Goal: Task Accomplishment & Management: Use online tool/utility

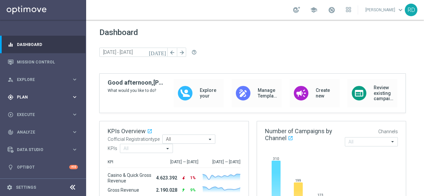
click at [24, 99] on span "Plan" at bounding box center [44, 97] width 55 height 4
click at [23, 96] on span "Plan" at bounding box center [44, 97] width 55 height 4
click at [23, 130] on span "Templates" at bounding box center [41, 131] width 47 height 4
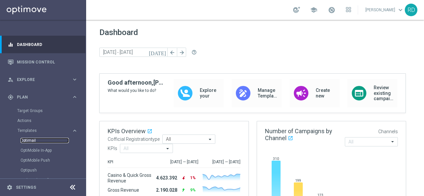
click at [26, 140] on link "Optimail" at bounding box center [45, 140] width 48 height 5
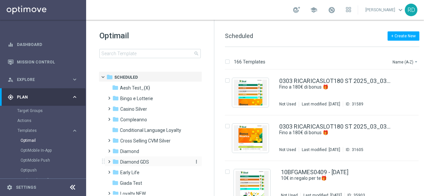
click at [123, 159] on span "Diamond GDS" at bounding box center [134, 162] width 29 height 6
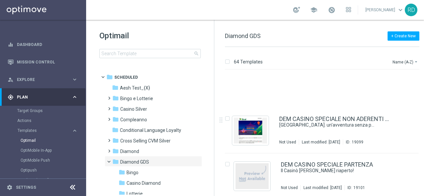
scroll to position [563, 0]
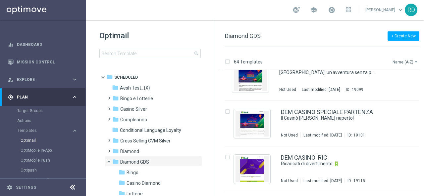
click at [398, 63] on button "Name (A-Z) arrow_drop_down" at bounding box center [405, 62] width 27 height 8
click at [390, 89] on span "Date Modified (Newest)" at bounding box center [394, 91] width 44 height 5
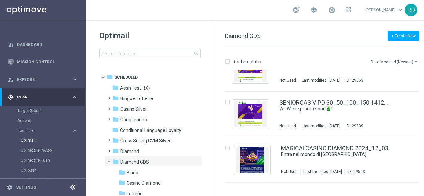
scroll to position [370, 0]
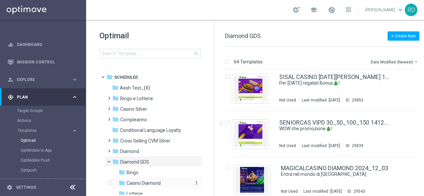
click at [137, 181] on span "Casino Diamond" at bounding box center [144, 184] width 34 height 6
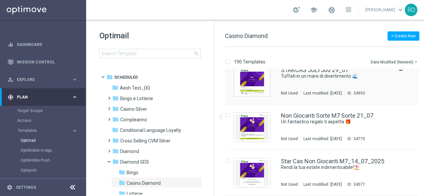
scroll to position [364, 0]
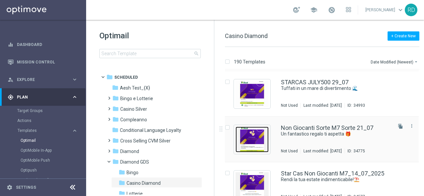
click at [257, 138] on img "Press SPACE to select this row." at bounding box center [251, 140] width 33 height 26
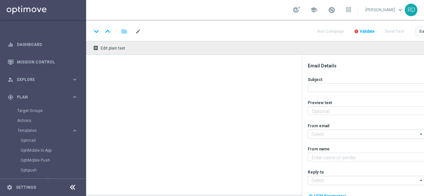
type textarea "Ti abbiamo accreditato 200€ di bonus✨"
type textarea "Sisal Vip"
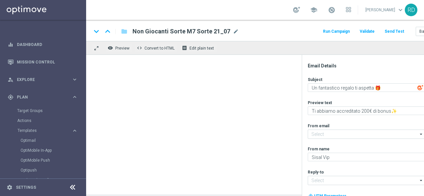
type input "giochi@comunicazioni.sisal.it"
type input "teamvip@sisal.it"
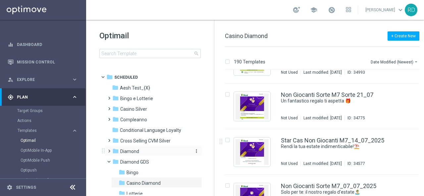
scroll to position [33, 0]
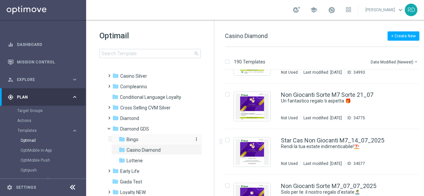
click at [135, 140] on span "Bingo" at bounding box center [133, 140] width 12 height 6
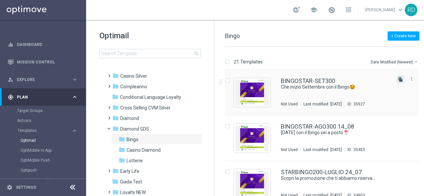
click at [398, 78] on icon "file_copy" at bounding box center [400, 79] width 5 height 5
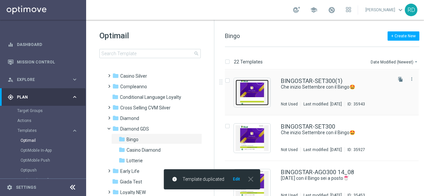
click at [253, 88] on img "Press SPACE to select this row." at bounding box center [251, 93] width 33 height 26
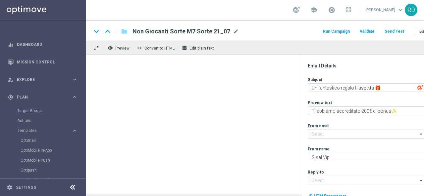
type textarea "Che inizio Settembre con il Bingo🤩"
type textarea "Fino a 300€ di bonus per te + promo EXTRA"
type input "giochi@comunicazioni.sisal.it"
type input "teamvip@sisal.it"
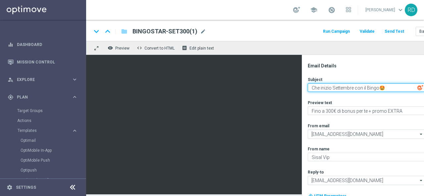
click at [312, 88] on textarea "Che inizio Settembre con il Bingo🤩" at bounding box center [366, 87] width 117 height 9
click at [390, 89] on textarea "WOW che inizio Settembre con il Bingo🤩" at bounding box center [366, 87] width 117 height 9
click at [346, 87] on textarea "WOW che inizio Settembre con il Bingo!🤩" at bounding box center [366, 87] width 117 height 9
type textarea "WOW che inizio settembre con il Bingo!🤩"
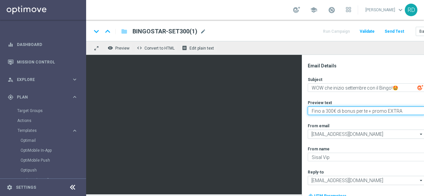
click at [312, 111] on textarea "Fino a 300€ di bonus per te + promo EXTRA" at bounding box center [366, 111] width 117 height 9
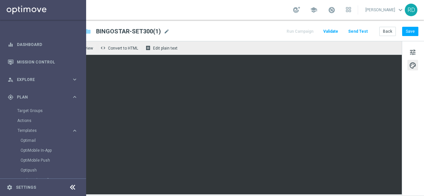
scroll to position [0, 41]
click at [405, 33] on button "Save" at bounding box center [410, 31] width 16 height 9
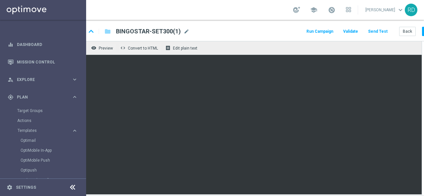
scroll to position [0, 0]
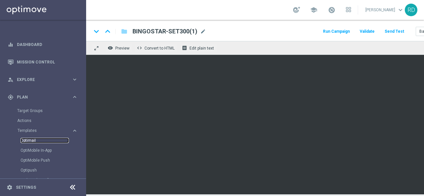
click at [32, 140] on link "Optimail" at bounding box center [45, 140] width 48 height 5
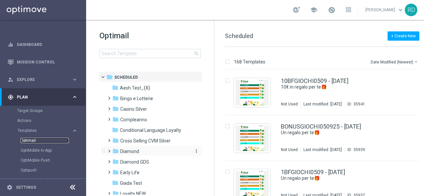
scroll to position [33, 0]
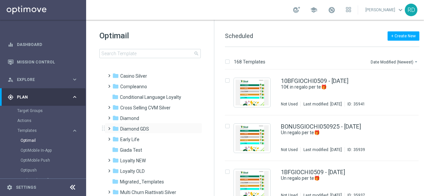
click at [109, 127] on span at bounding box center [107, 126] width 3 height 3
click at [132, 140] on span "Bingo" at bounding box center [133, 140] width 12 height 6
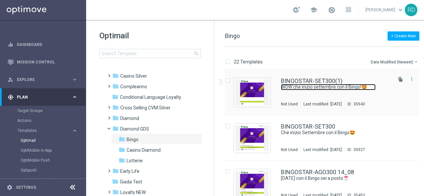
click at [284, 84] on link "WOW che inizio settembre con il Bingo!🤩" at bounding box center [328, 87] width 95 height 6
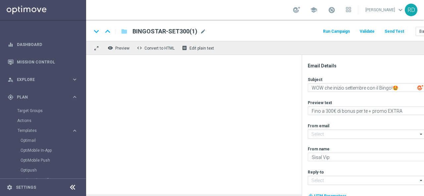
type input "giochi@comunicazioni.sisal.it"
type input "teamvip@sisal.it"
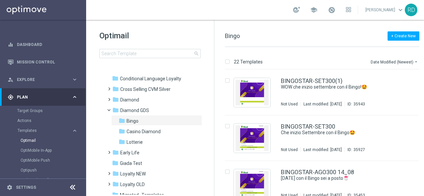
scroll to position [99, 0]
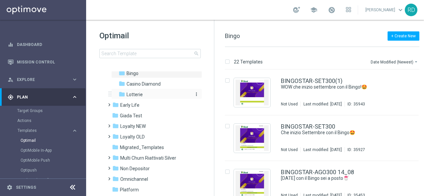
click at [130, 92] on span "Lotterie" at bounding box center [135, 95] width 16 height 6
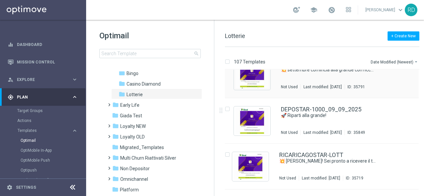
scroll to position [166, 0]
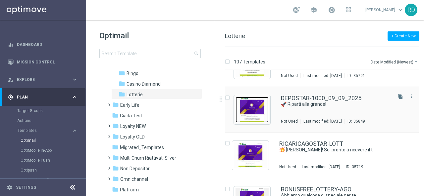
click at [252, 115] on img "Press SPACE to select this row." at bounding box center [251, 110] width 33 height 26
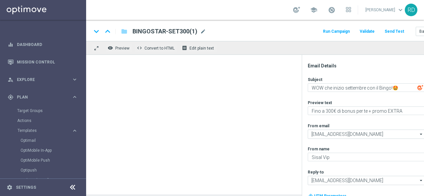
type textarea "🚀 Riparti alla grande!"
type textarea "Per te fino a 1.000€ di bonus sulla tua ricarica!💥"
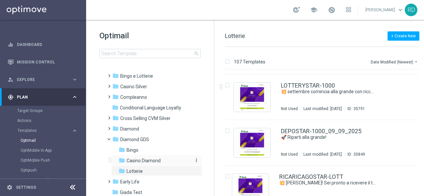
scroll to position [33, 0]
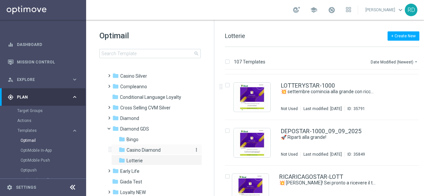
click at [141, 151] on span "Casino Diamond" at bounding box center [144, 150] width 34 height 6
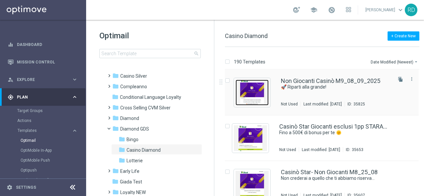
click at [256, 100] on img "Press SPACE to select this row." at bounding box center [251, 93] width 33 height 26
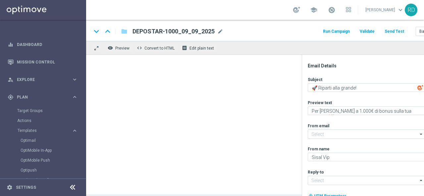
type input "giochi@comunicazioni.sisal.it"
type input "teamvip@sisal.it"
type textarea "Un doppio bonus ti aspetta! 🤩"
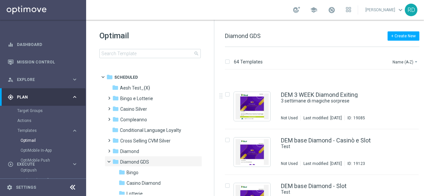
scroll to position [99, 0]
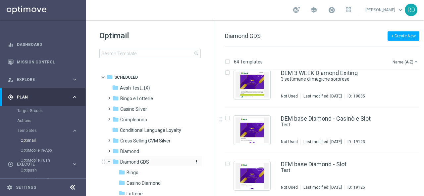
click at [134, 162] on span "Diamond GDS" at bounding box center [134, 162] width 29 height 6
click at [132, 162] on span "Diamond GDS" at bounding box center [134, 162] width 29 height 6
click at [138, 183] on span "Casino Diamond" at bounding box center [144, 184] width 34 height 6
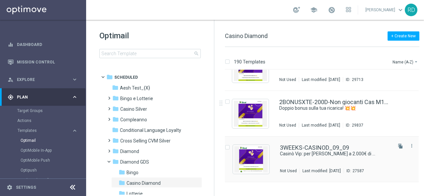
scroll to position [132, 0]
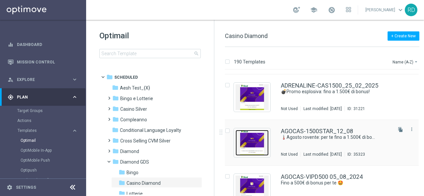
click at [250, 139] on img "Press SPACE to select this row." at bounding box center [251, 143] width 33 height 26
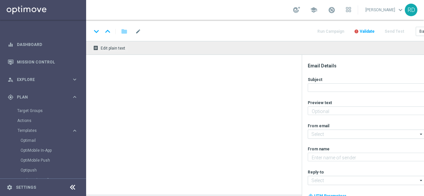
type textarea "Divertiti al Casinò, alle Slot e ai Quick Games!"
type input "giochi@comunicazioni.sisal.it"
type textarea "Sisal Vip"
type input "teamvip@sisal.it"
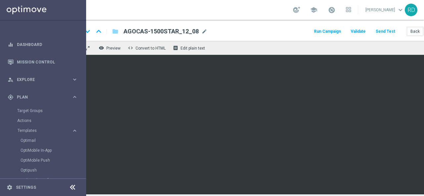
scroll to position [5, 19]
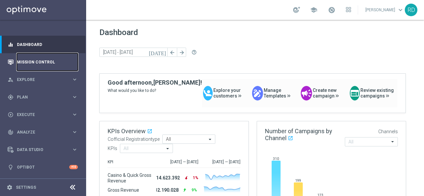
click at [48, 62] on link "Mission Control" at bounding box center [47, 62] width 61 height 18
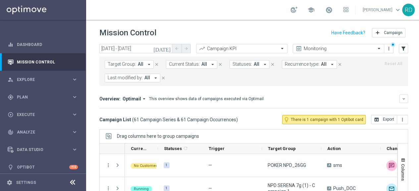
click at [145, 77] on span "All" at bounding box center [147, 78] width 6 height 6
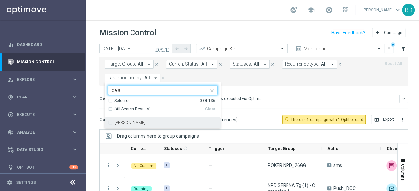
click at [121, 120] on div "[PERSON_NAME]" at bounding box center [162, 123] width 109 height 11
type input "de a"
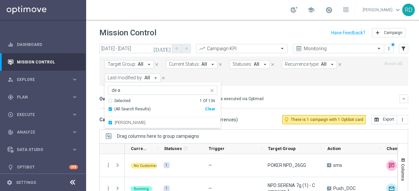
click at [250, 78] on form "Target Group: All arrow_drop_down close Current Status: All arrow_drop_down clo…" at bounding box center [239, 71] width 269 height 22
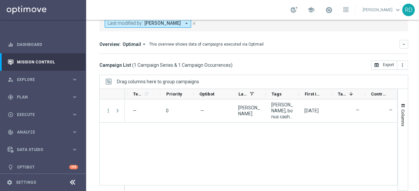
scroll to position [0, 235]
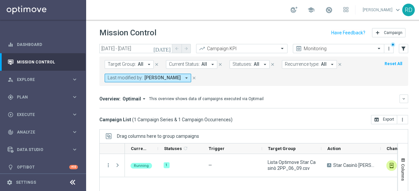
click at [211, 65] on icon "arrow_drop_down" at bounding box center [213, 65] width 6 height 6
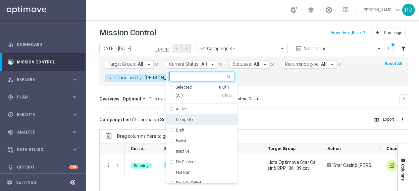
click at [268, 84] on div "Target Group: All arrow_drop_down close Current Status: All arrow_drop_down Sel…" at bounding box center [253, 71] width 309 height 29
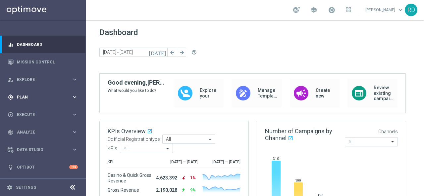
click at [20, 96] on span "Plan" at bounding box center [44, 97] width 55 height 4
click at [38, 110] on link "Target Groups" at bounding box center [43, 110] width 52 height 5
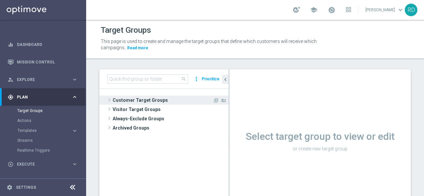
click at [109, 102] on span at bounding box center [109, 100] width 7 height 8
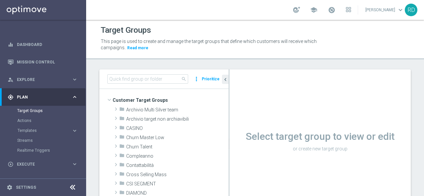
click at [33, 128] on button "Templates keyboard_arrow_right" at bounding box center [47, 130] width 61 height 5
click at [28, 136] on div "Optimail" at bounding box center [53, 141] width 65 height 10
click at [27, 138] on link "Optimail" at bounding box center [45, 140] width 48 height 5
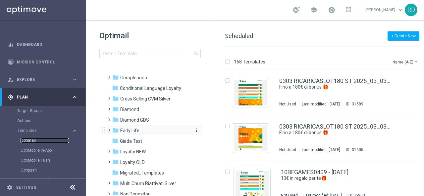
scroll to position [66, 0]
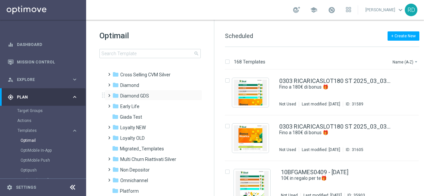
click at [109, 94] on span at bounding box center [107, 92] width 3 height 3
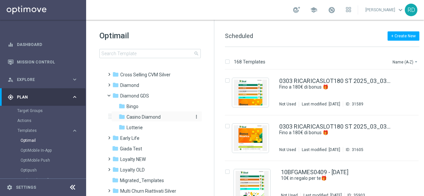
click at [138, 116] on span "Casino Diamond" at bounding box center [144, 117] width 34 height 6
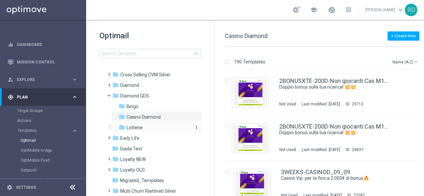
click at [133, 126] on span "Lotterie" at bounding box center [135, 128] width 16 height 6
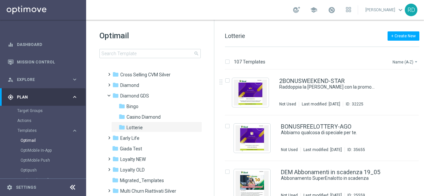
click at [396, 63] on button "Name (A-Z) arrow_drop_down" at bounding box center [405, 62] width 27 height 8
click at [381, 89] on span "Date Modified (Newest)" at bounding box center [394, 91] width 44 height 5
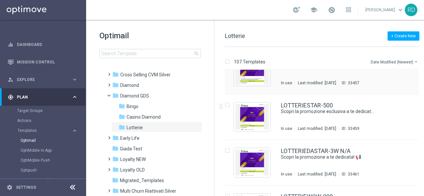
scroll to position [1093, 0]
